Goal: Task Accomplishment & Management: Complete application form

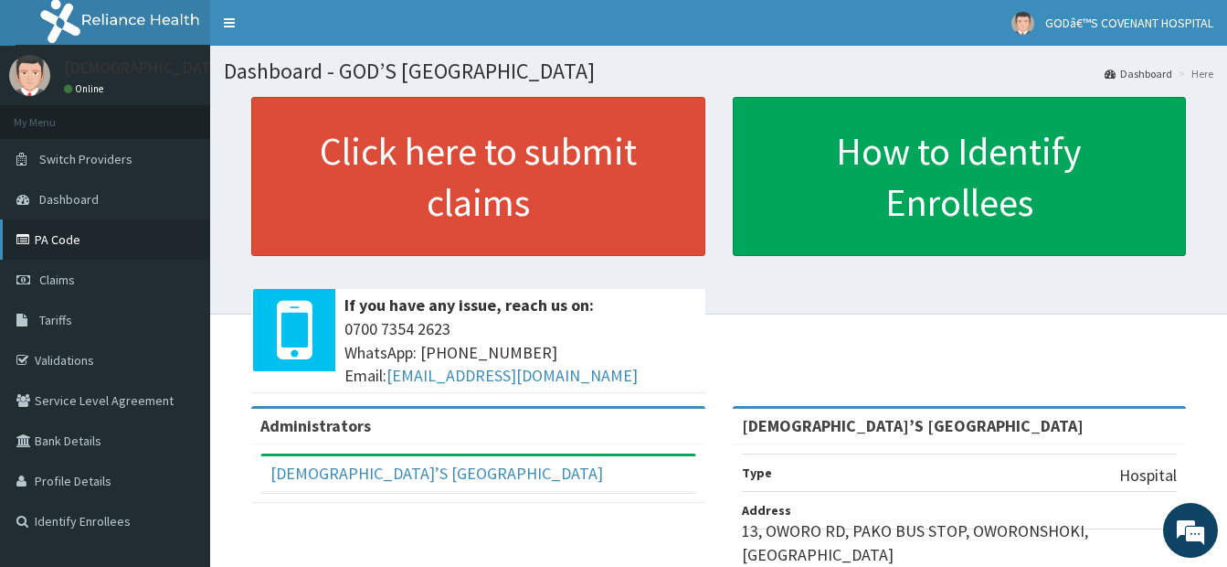
click at [50, 237] on link "PA Code" at bounding box center [105, 239] width 210 height 40
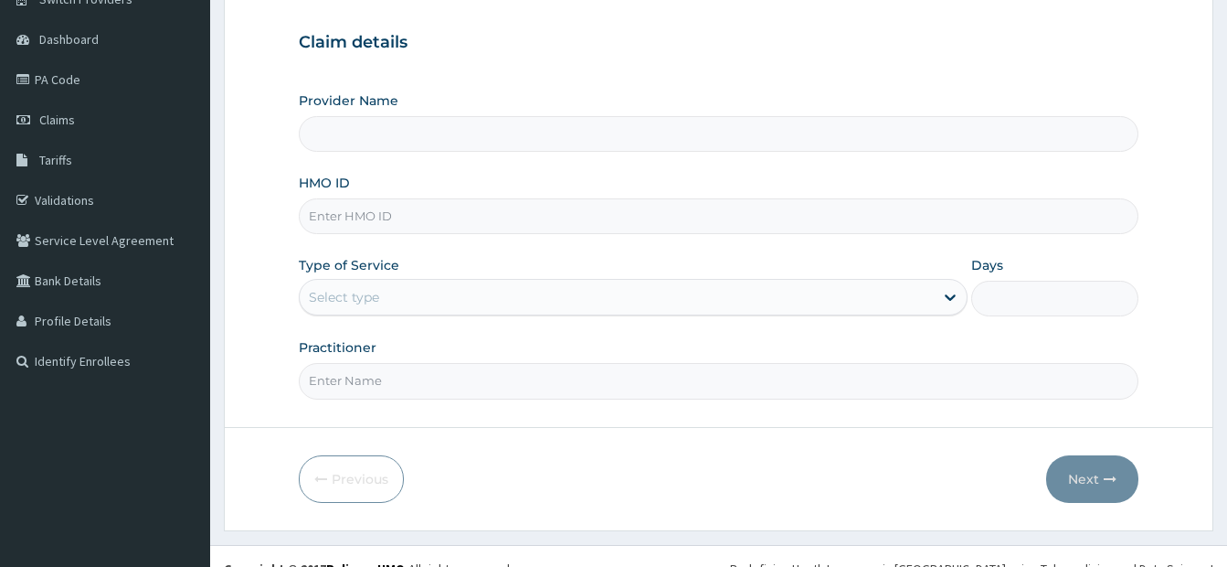
scroll to position [183, 0]
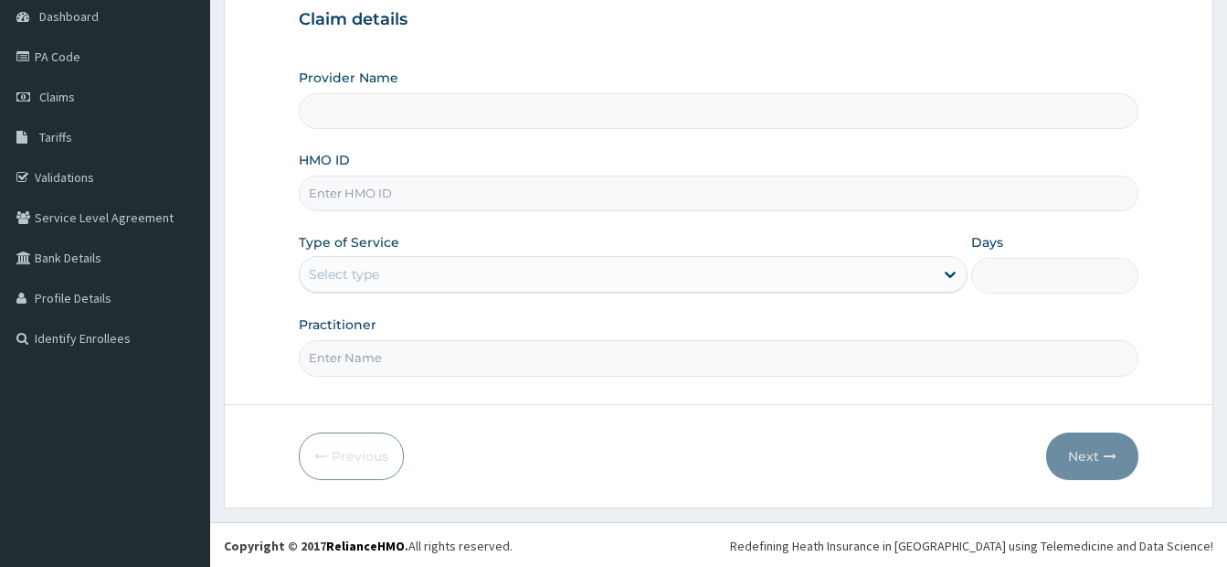
type input "[DEMOGRAPHIC_DATA]’S [GEOGRAPHIC_DATA]"
click at [398, 192] on input "HMO ID" at bounding box center [719, 193] width 840 height 36
type input "RIA/10005/A"
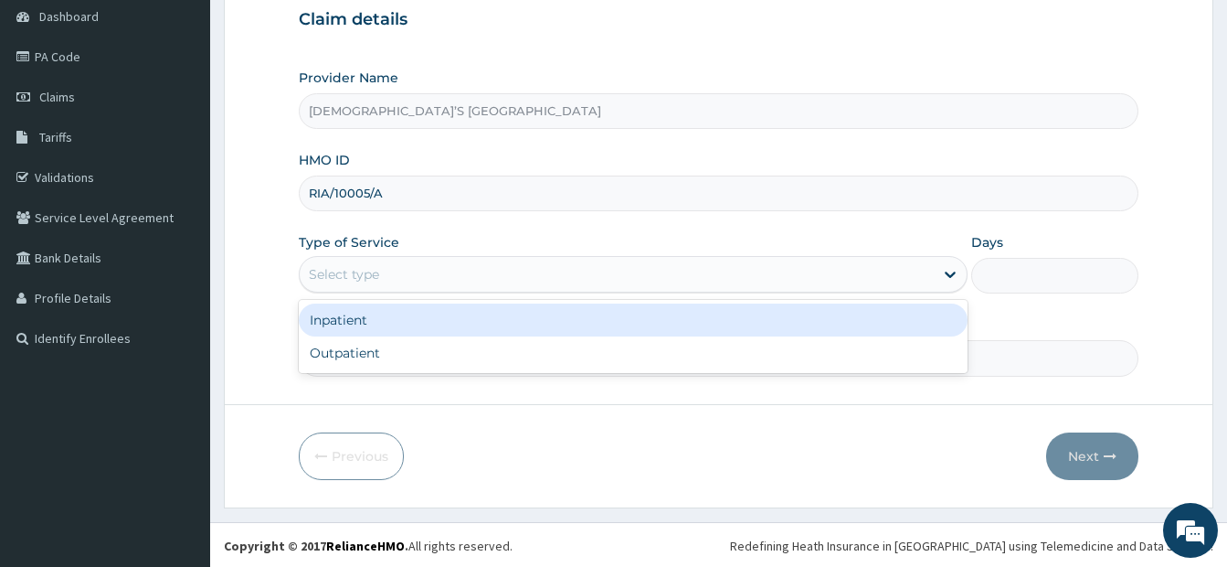
click at [547, 287] on div "Select type" at bounding box center [617, 274] width 634 height 29
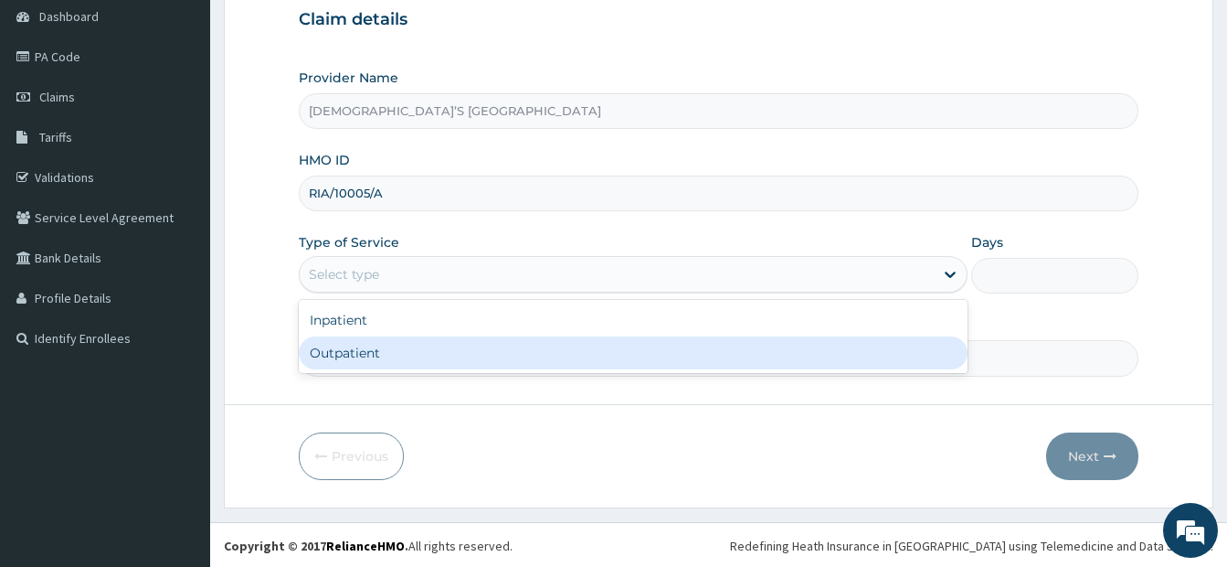
click at [520, 350] on div "Outpatient" at bounding box center [633, 352] width 669 height 33
type input "1"
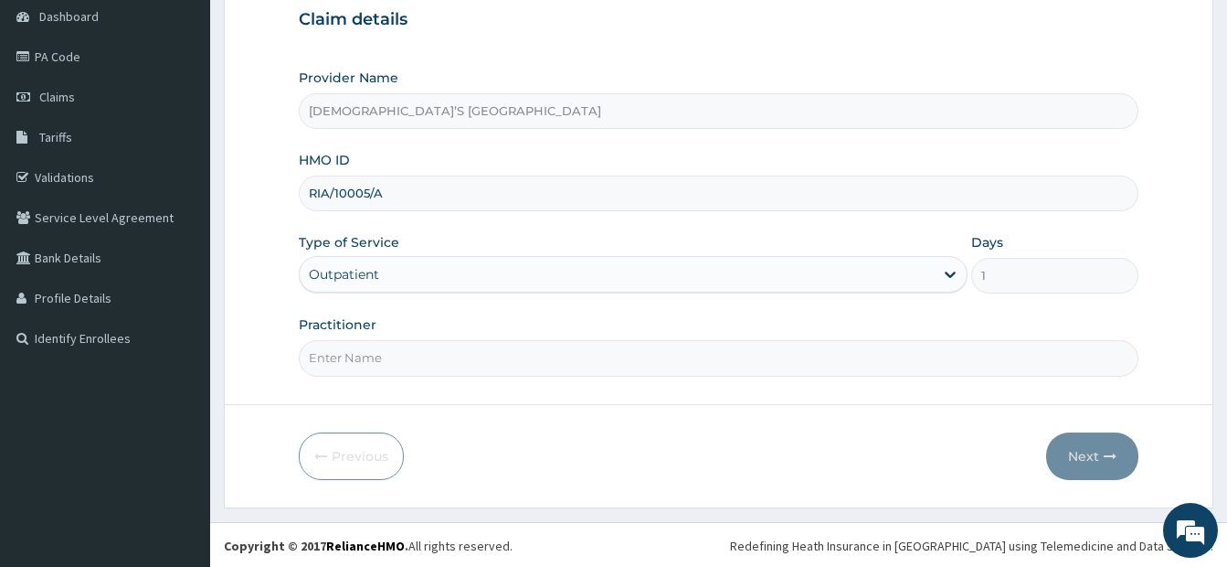
click at [477, 367] on input "Practitioner" at bounding box center [719, 358] width 840 height 36
type input "DR. DARE"
click at [1085, 457] on button "Next" at bounding box center [1093, 456] width 92 height 48
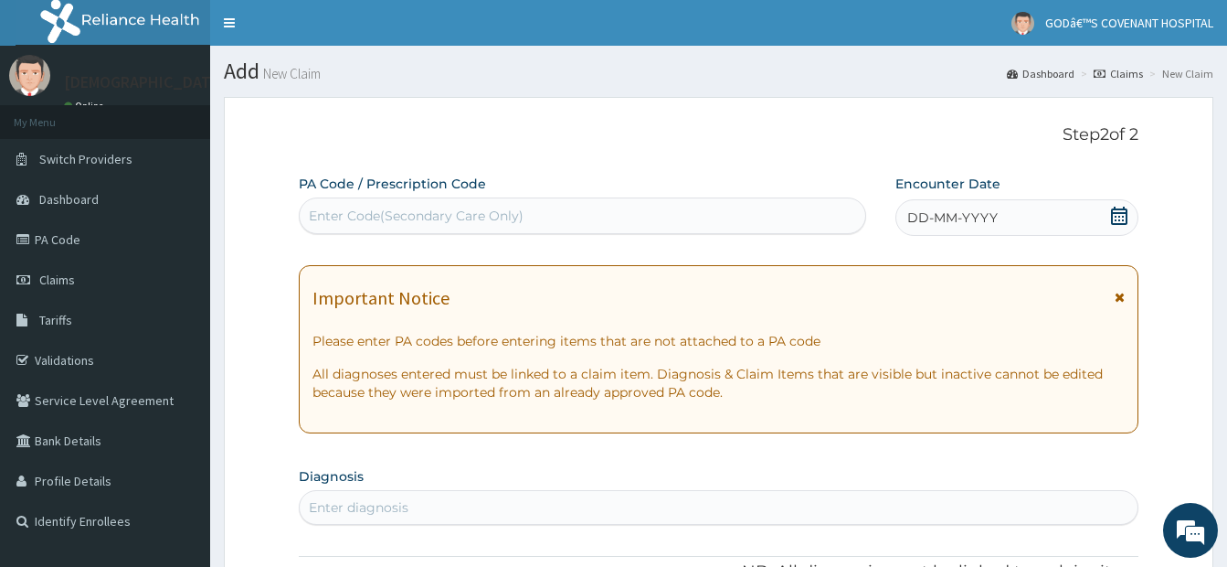
click at [438, 217] on div "Enter Code(Secondary Care Only)" at bounding box center [416, 216] width 215 height 18
paste input "PA/44510C"
type input "PA/44510C"
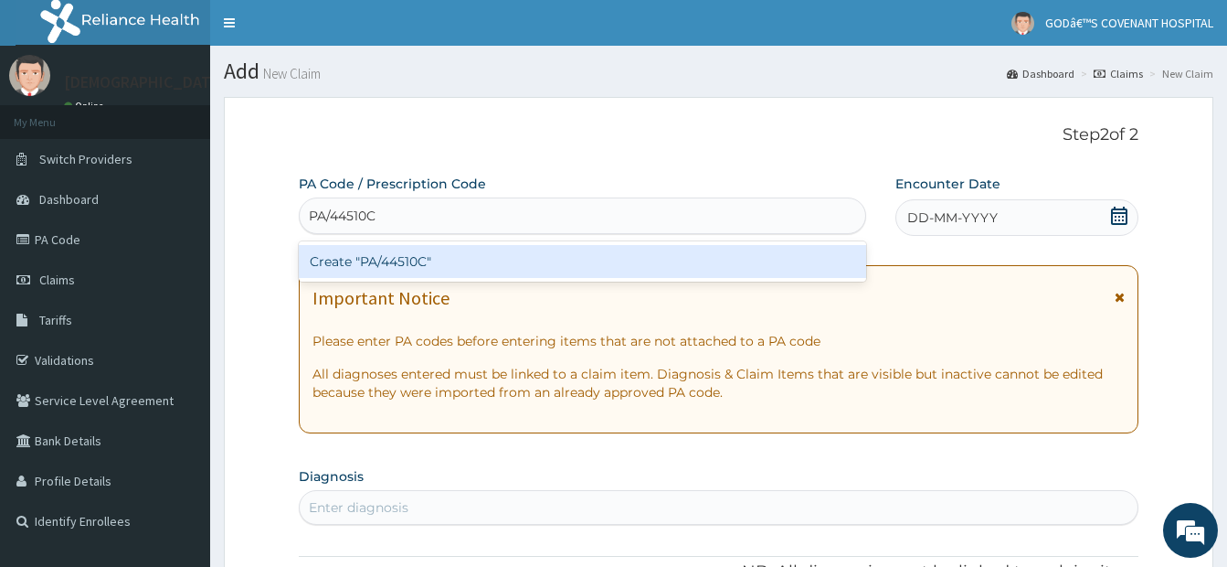
click at [546, 271] on div "Create "PA/44510C"" at bounding box center [583, 261] width 568 height 33
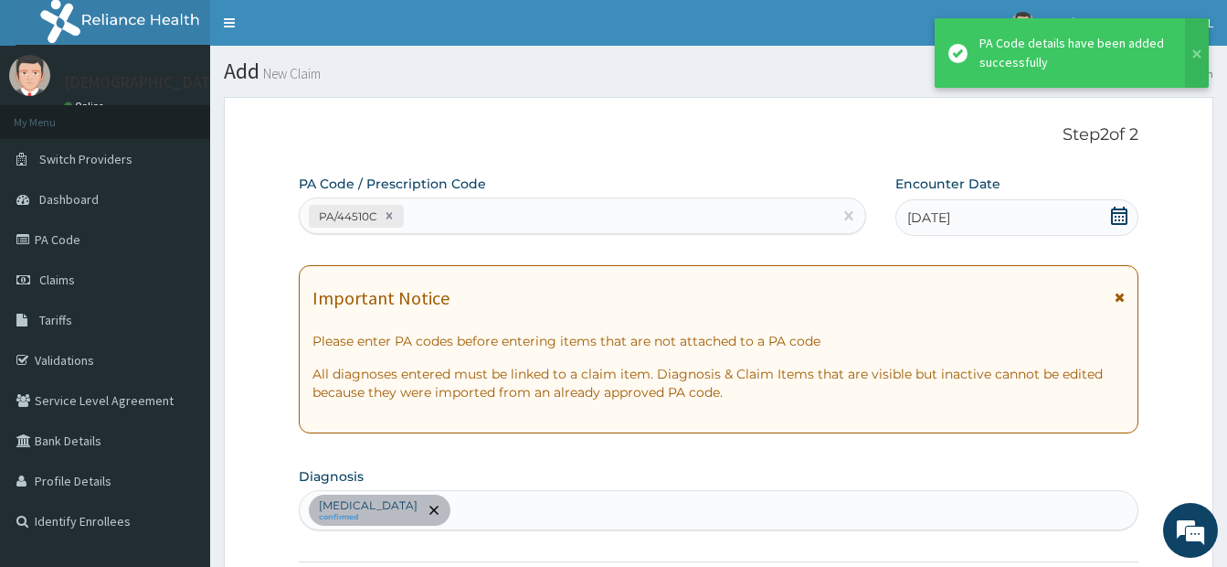
scroll to position [540, 0]
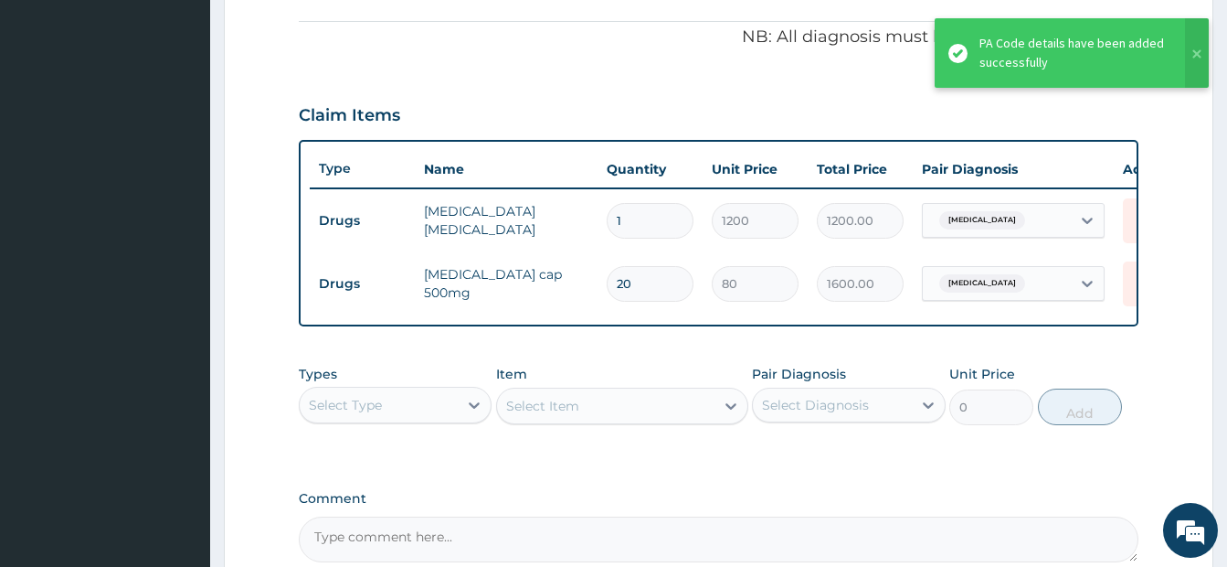
click at [397, 420] on div "Select Type" at bounding box center [379, 404] width 158 height 29
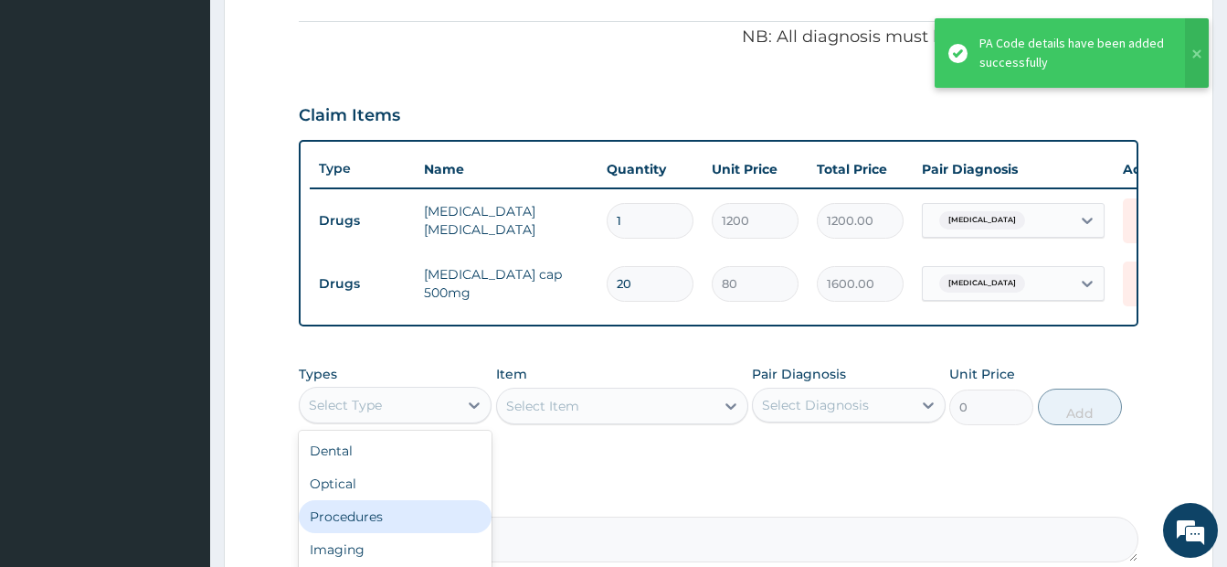
click at [373, 533] on div "Procedures" at bounding box center [395, 516] width 193 height 33
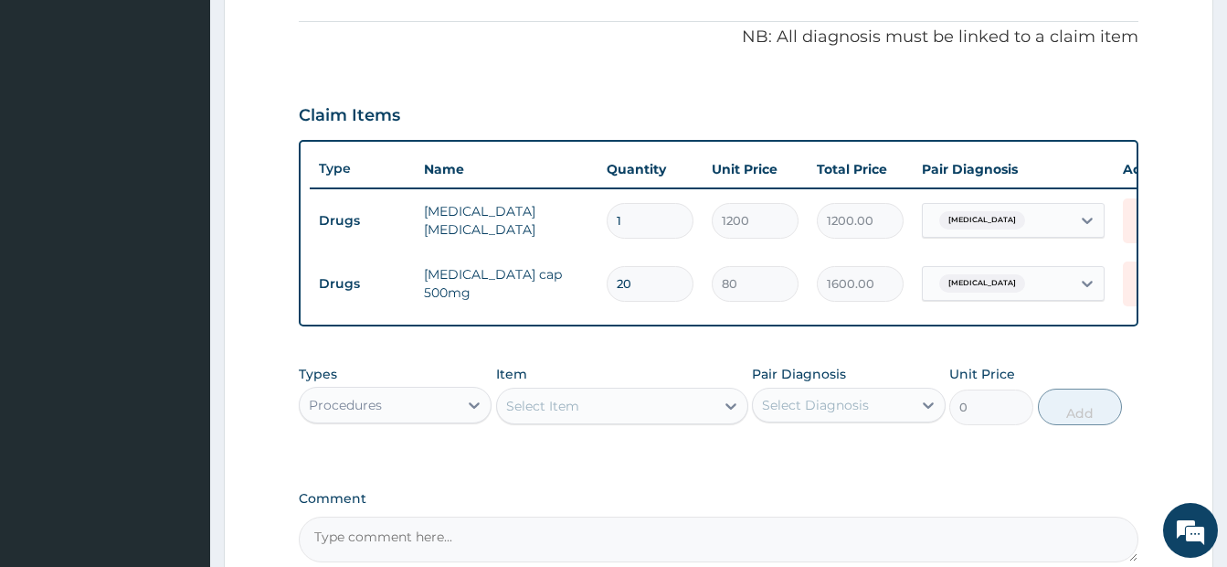
click at [632, 420] on div "Select Item" at bounding box center [606, 405] width 218 height 29
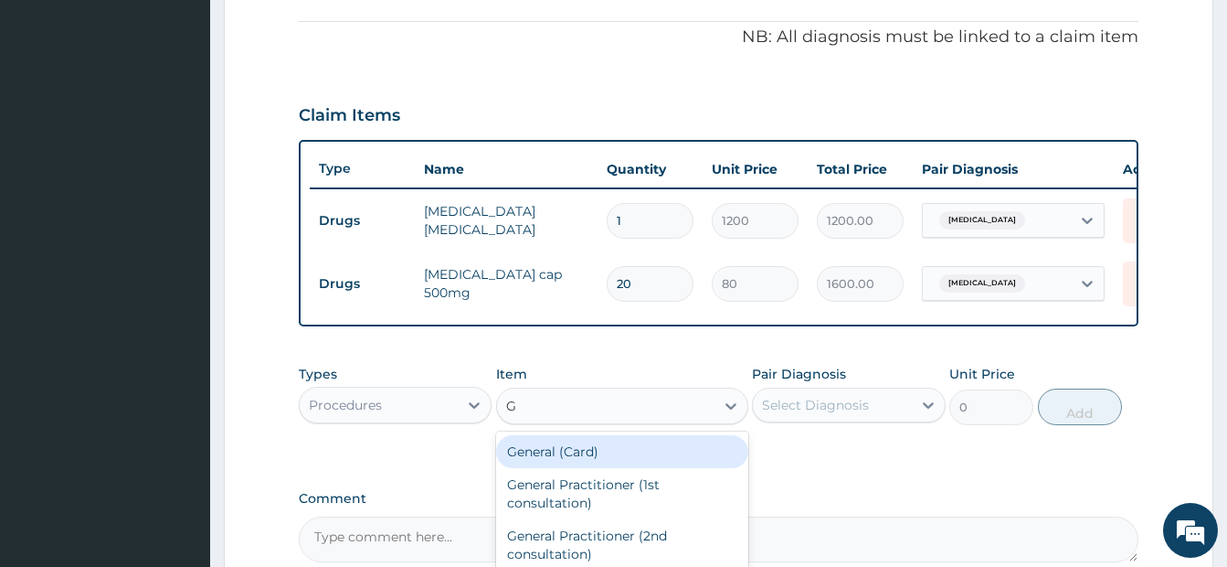
type input "GP"
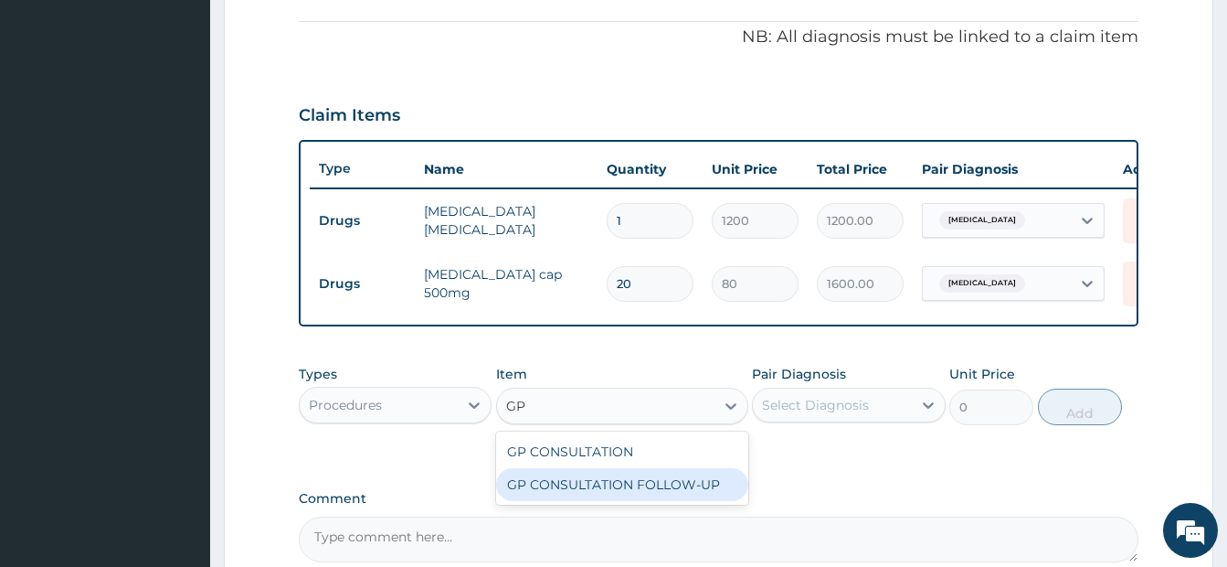
click at [640, 494] on div "GP CONSULTATION FOLLOW-UP" at bounding box center [622, 484] width 252 height 33
type input "3000"
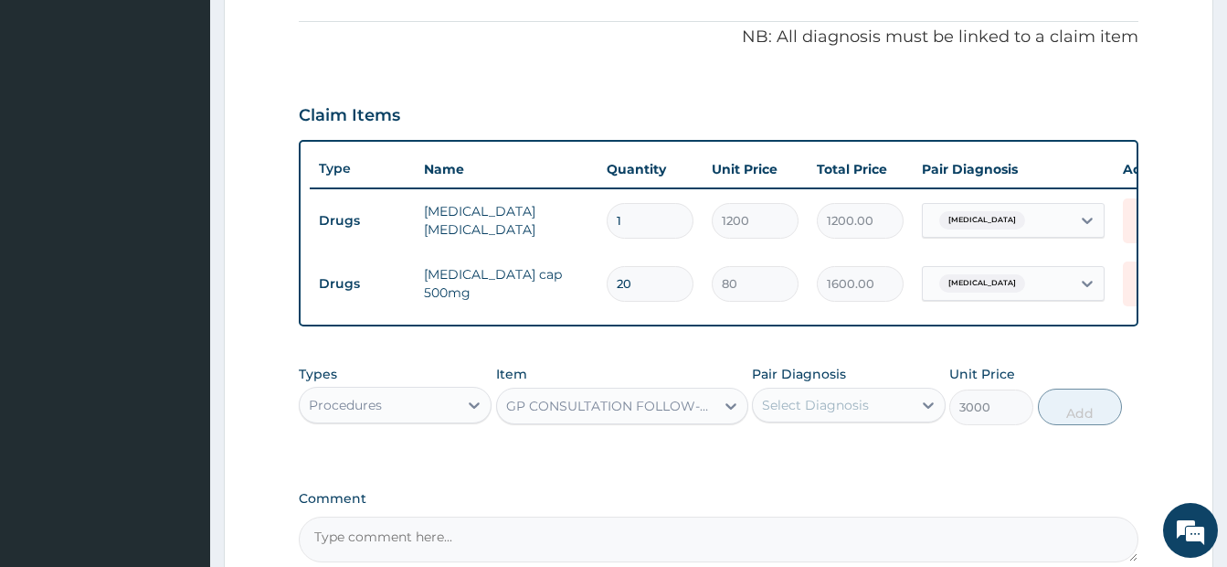
click at [845, 414] on div "Select Diagnosis" at bounding box center [815, 405] width 107 height 18
click at [763, 456] on input "checkbox" at bounding box center [769, 450] width 12 height 12
checkbox input "true"
click at [1078, 425] on button "Add" at bounding box center [1080, 406] width 84 height 37
type input "0"
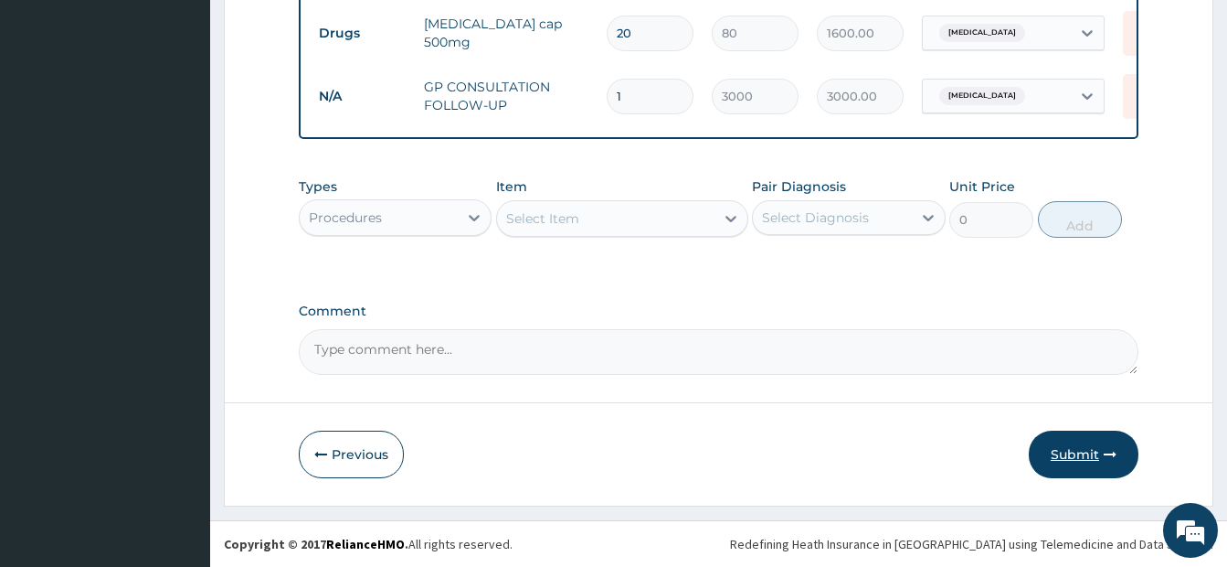
click at [1071, 462] on button "Submit" at bounding box center [1084, 454] width 110 height 48
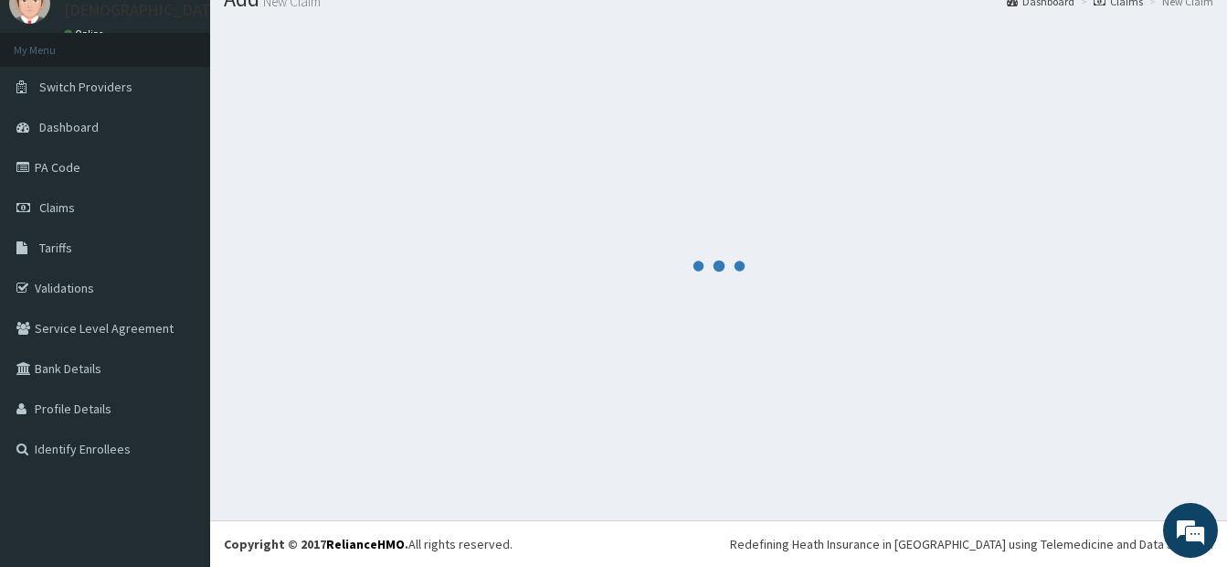
scroll to position [804, 0]
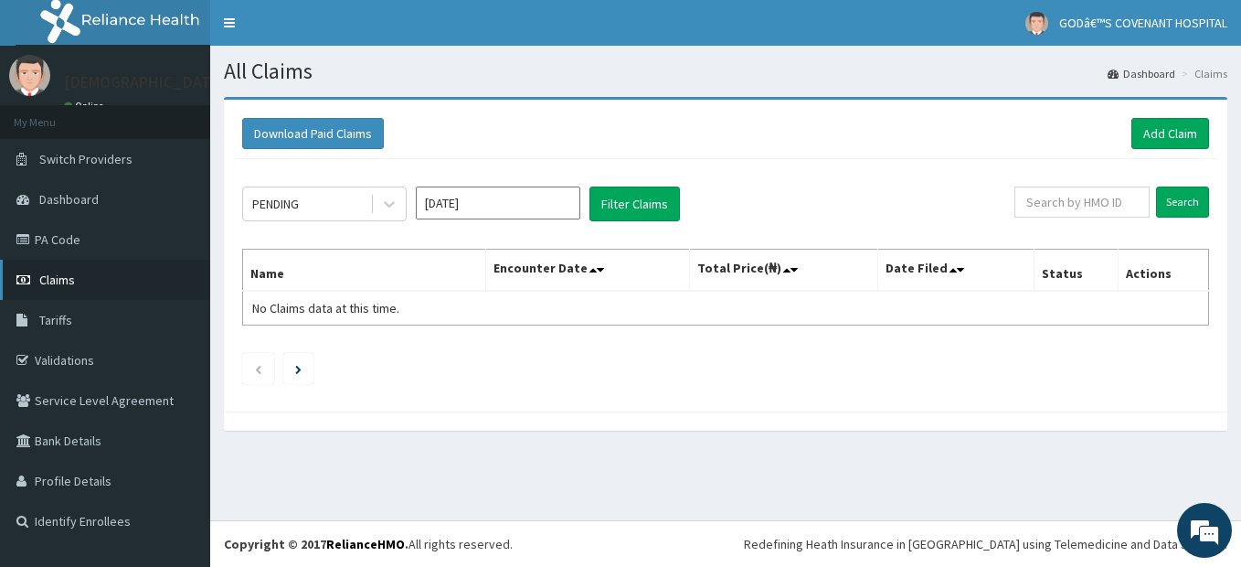
click at [64, 278] on span "Claims" at bounding box center [57, 279] width 36 height 16
click at [50, 232] on link "PA Code" at bounding box center [105, 239] width 210 height 40
